Goal: Entertainment & Leisure: Browse casually

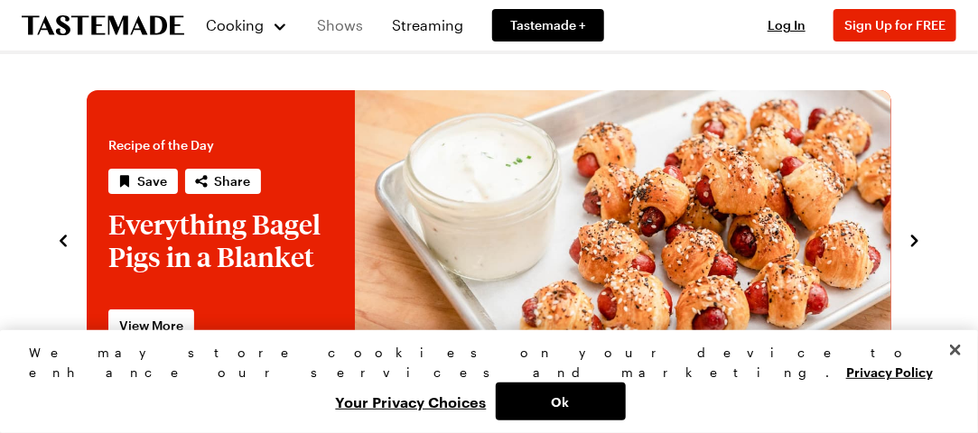
click at [325, 26] on link "Shows" at bounding box center [340, 25] width 68 height 51
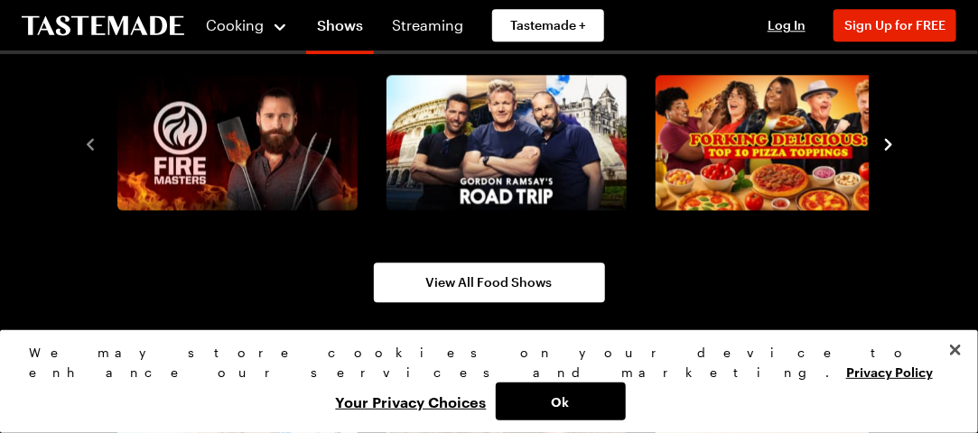
scroll to position [1591, 0]
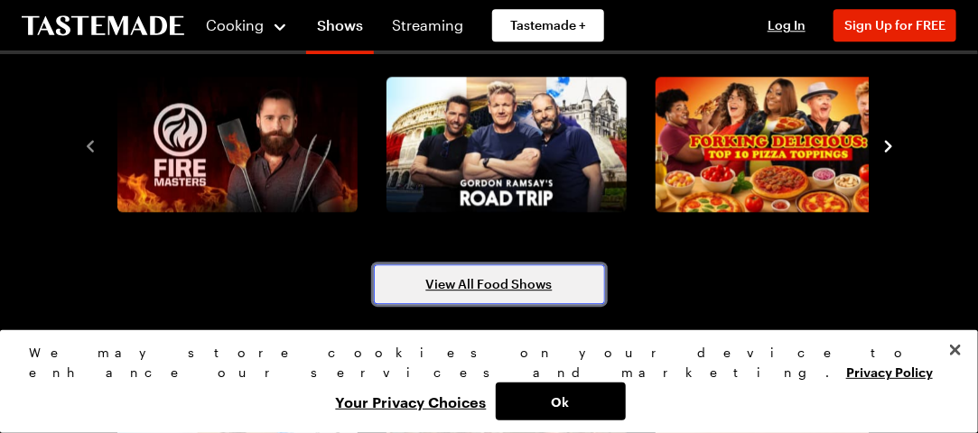
click at [482, 271] on link "View All Food Shows" at bounding box center [489, 285] width 231 height 40
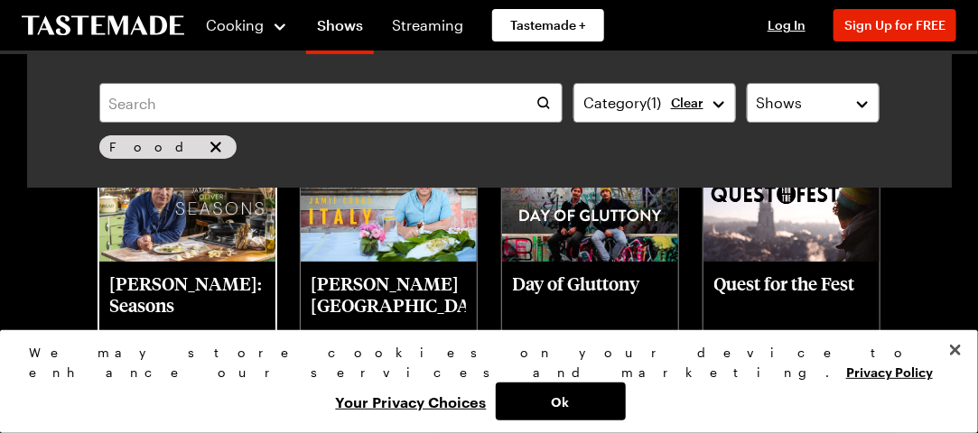
scroll to position [4562, 0]
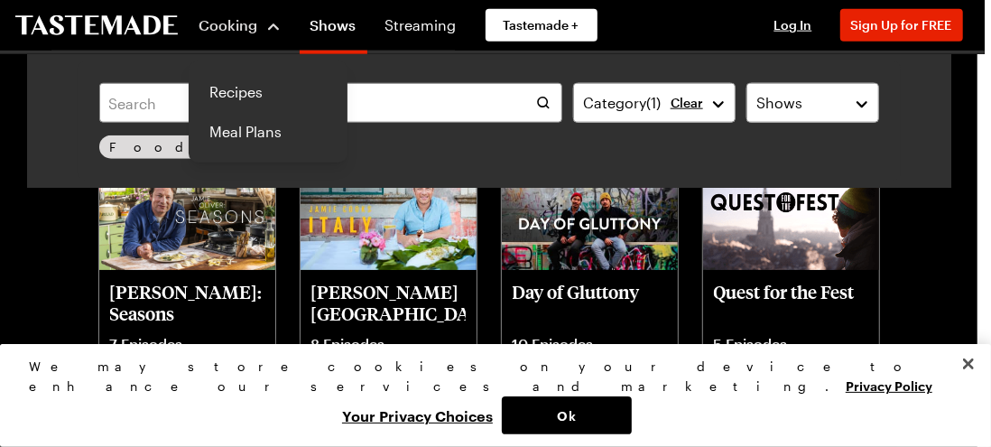
click at [256, 40] on button "Cooking" at bounding box center [241, 25] width 82 height 43
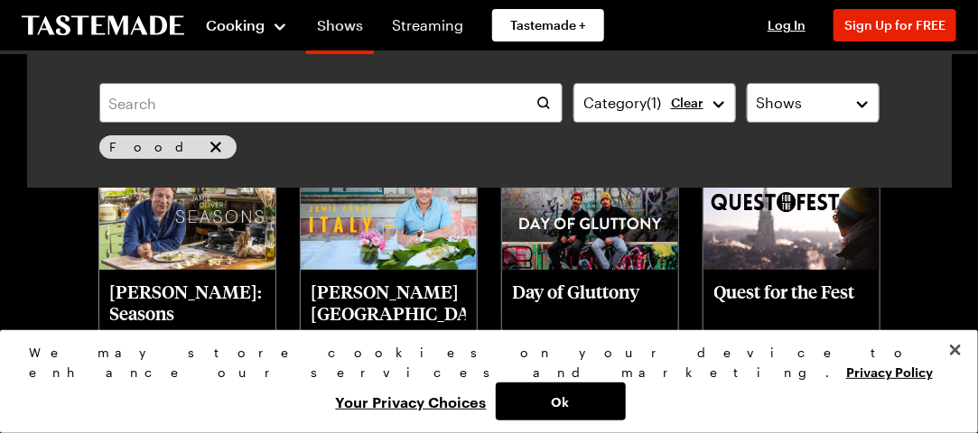
click at [340, 24] on link "Shows" at bounding box center [340, 29] width 68 height 51
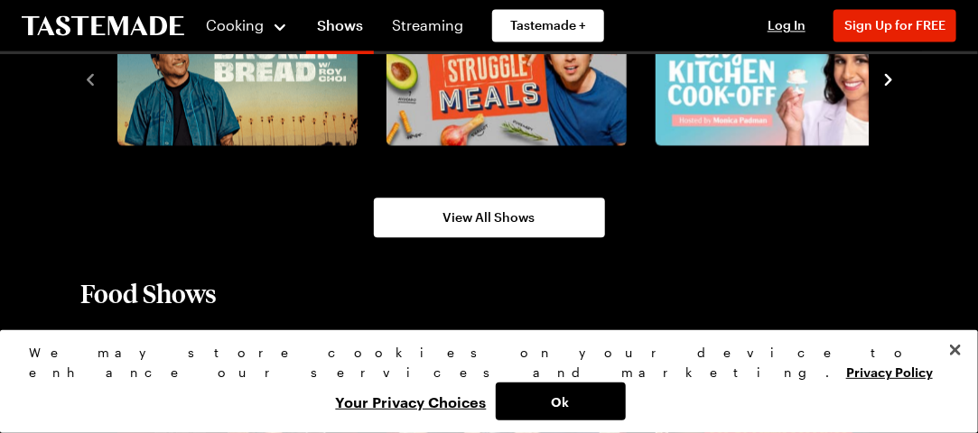
scroll to position [1317, 0]
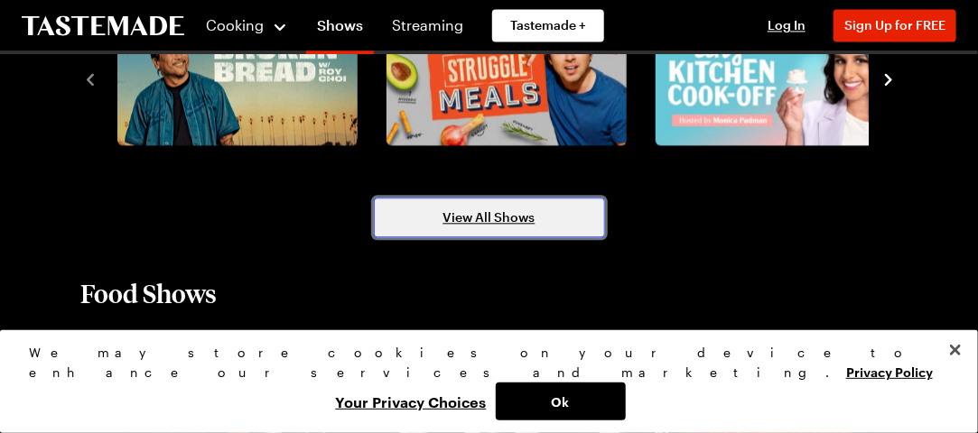
click at [560, 212] on link "View All Shows" at bounding box center [489, 218] width 231 height 40
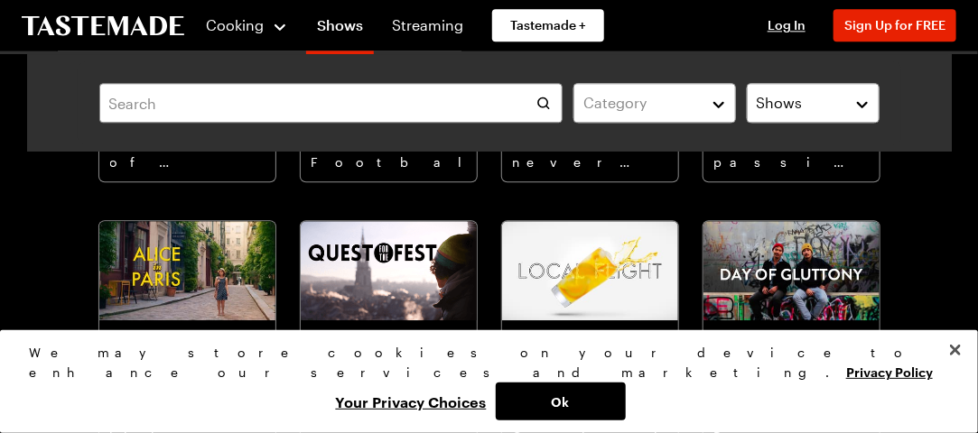
scroll to position [8297, 6]
